Goal: Information Seeking & Learning: Find specific fact

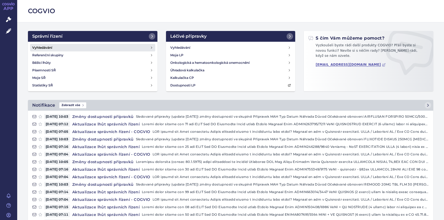
click at [49, 46] on h4 "Vyhledávání" at bounding box center [42, 47] width 20 height 5
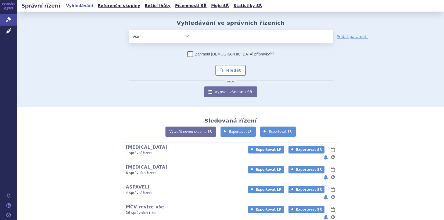
click at [219, 33] on ul at bounding box center [264, 35] width 140 height 11
click at [194, 33] on select at bounding box center [193, 36] width 0 height 13
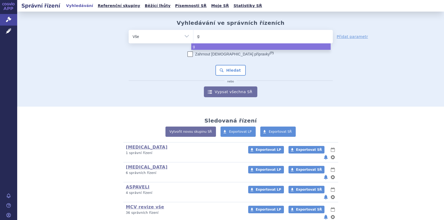
type input "gi"
type input "[PERSON_NAME]"
type input "gilen"
type input "gileny"
type input "[MEDICAL_DATA]"
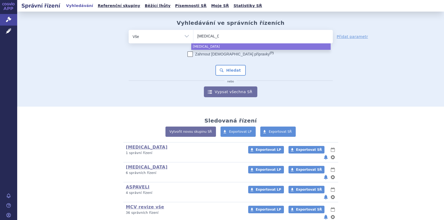
select select "[MEDICAL_DATA]"
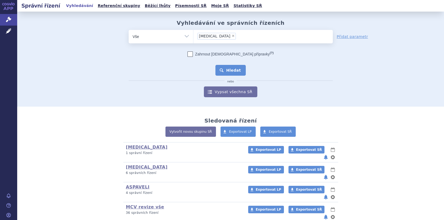
click at [231, 73] on button "Hledat" at bounding box center [231, 70] width 30 height 11
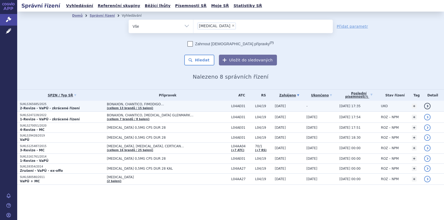
click at [37, 105] on p "SUKLS365685/2025" at bounding box center [62, 104] width 84 height 4
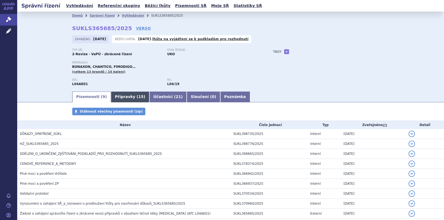
click at [120, 98] on link "Přípravky ( 15 )" at bounding box center [130, 96] width 38 height 11
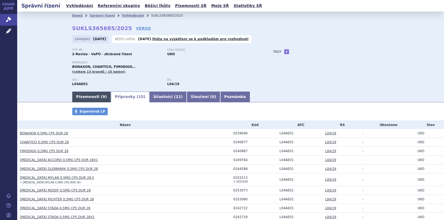
click at [84, 96] on link "Písemnosti ( 9 )" at bounding box center [91, 96] width 39 height 11
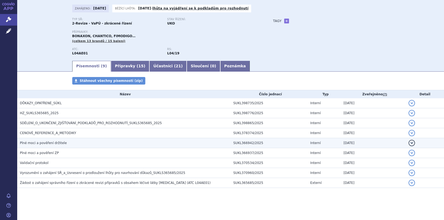
scroll to position [31, 0]
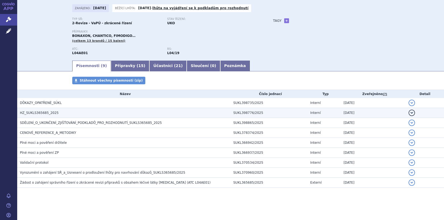
click at [31, 109] on td "HZ_SUKLS365685_2025" at bounding box center [124, 113] width 214 height 10
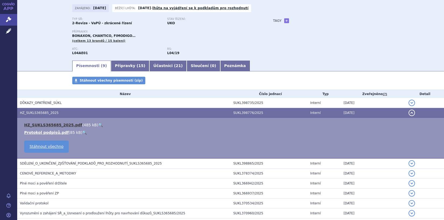
click at [35, 125] on link "HZ_SUKLS365685_2025.pdf" at bounding box center [53, 125] width 58 height 4
